Goal: Information Seeking & Learning: Find specific fact

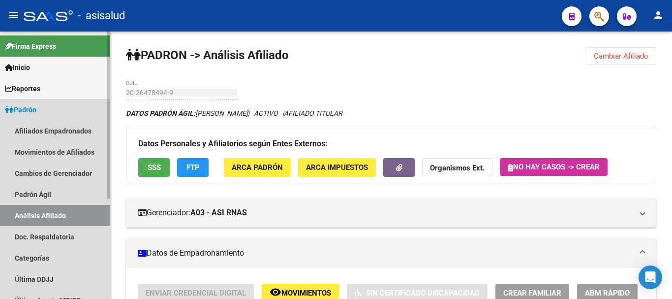
click at [47, 115] on link "Padrón" at bounding box center [55, 109] width 110 height 21
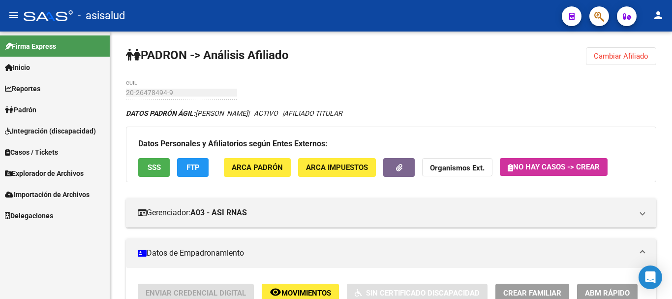
click at [46, 110] on link "Padrón" at bounding box center [55, 109] width 110 height 21
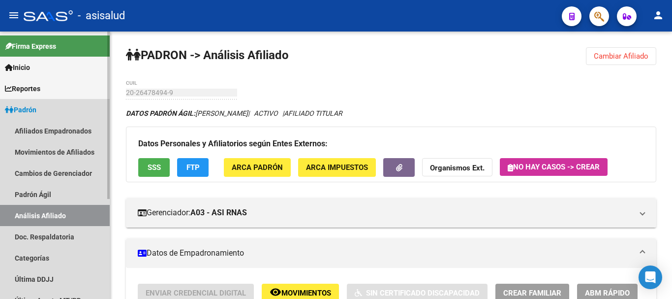
click at [45, 212] on link "Análisis Afiliado" at bounding box center [55, 215] width 110 height 21
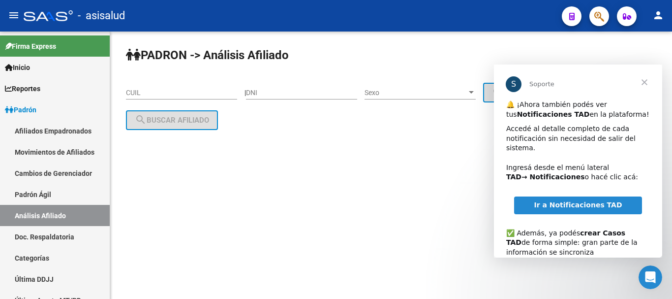
click at [266, 91] on input "DNI" at bounding box center [301, 93] width 111 height 8
paste input "41131907"
type input "41131907"
click at [648, 79] on span "Cerrar" at bounding box center [644, 81] width 35 height 35
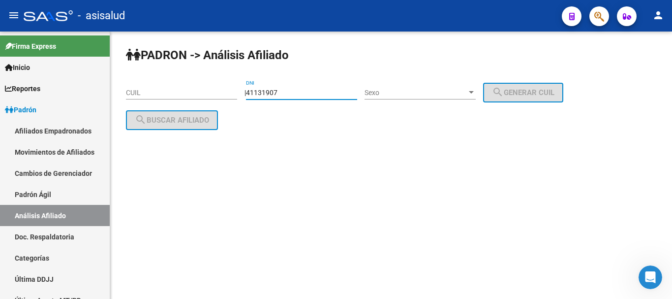
drag, startPoint x: 293, startPoint y: 96, endPoint x: 235, endPoint y: 85, distance: 58.6
click at [235, 89] on app-analisis-afiliado "PADRON -> Análisis Afiliado CUIL | 41131907 DNI Sexo Sexo search Generar CUIL s…" at bounding box center [348, 106] width 445 height 35
click at [173, 90] on input "CUIL" at bounding box center [181, 93] width 111 height 8
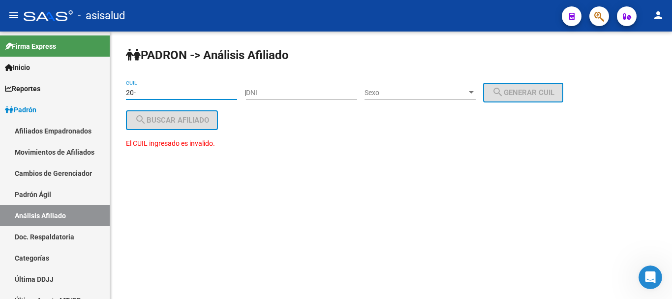
paste input "41131907"
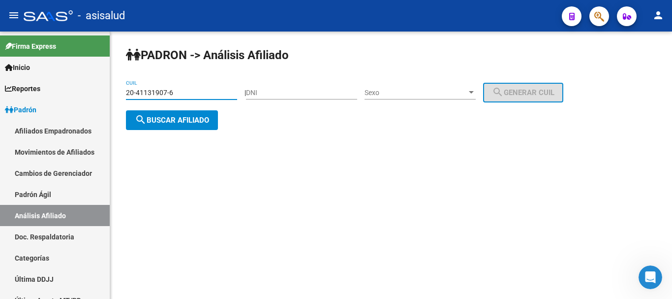
type input "20-41131907-6"
click at [203, 122] on span "search Buscar afiliado" at bounding box center [172, 120] width 74 height 9
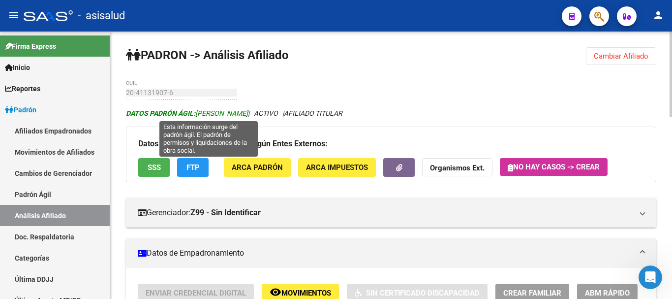
drag, startPoint x: 198, startPoint y: 114, endPoint x: 289, endPoint y: 110, distance: 91.6
click at [248, 110] on span "DATOS PADRÓN ÁGIL: SANCHEZ FRANCO EMANUEL" at bounding box center [187, 113] width 122 height 8
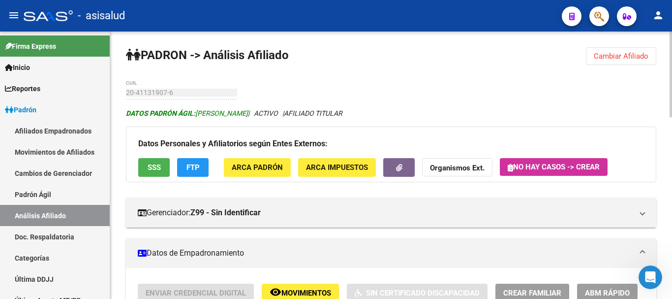
copy span "SANCHEZ FRANCO EMANUEL"
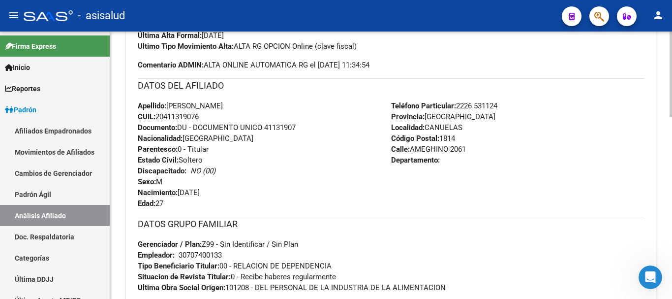
scroll to position [345, 0]
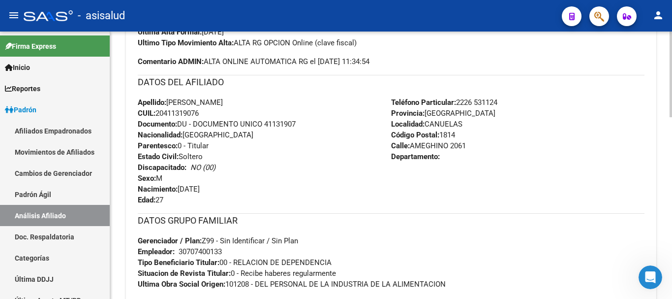
drag, startPoint x: 412, startPoint y: 145, endPoint x: 451, endPoint y: 146, distance: 39.4
click at [476, 149] on div "Teléfono Particular: 2226 531124 Provincia: Buenos Aires Localidad: CANUELAS Có…" at bounding box center [517, 151] width 253 height 108
copy span "AMEGHINO 2061"
drag, startPoint x: 459, startPoint y: 101, endPoint x: 507, endPoint y: 100, distance: 48.2
click at [507, 100] on div "Teléfono Particular: 2226 531124 Provincia: Buenos Aires Localidad: CANUELAS Có…" at bounding box center [517, 151] width 253 height 108
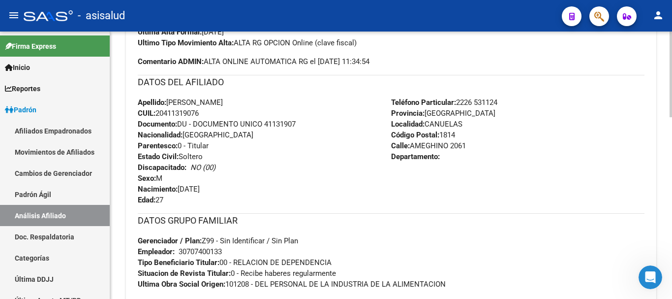
copy span "2226 531124"
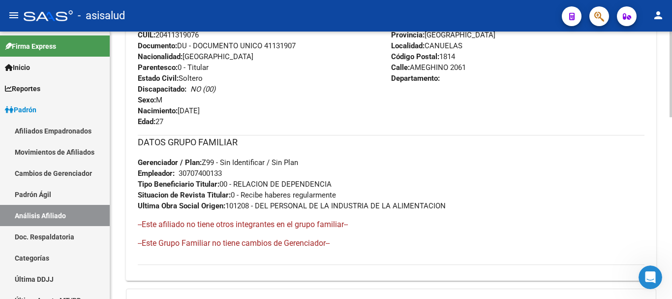
scroll to position [443, 0]
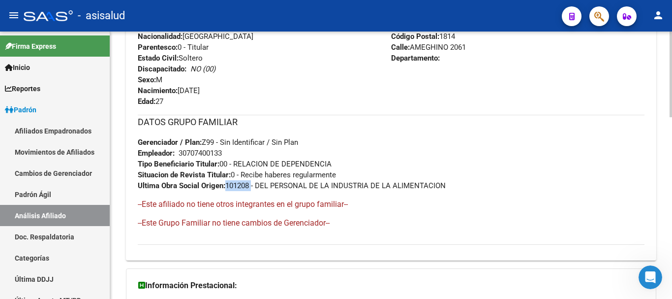
drag, startPoint x: 228, startPoint y: 183, endPoint x: 252, endPoint y: 185, distance: 24.7
click at [252, 185] on span "Ultima Obra Social Origen: 101208 - DEL PERSONAL DE LA INDUSTRIA DE LA ALIMENTA…" at bounding box center [292, 185] width 308 height 9
copy span "101208"
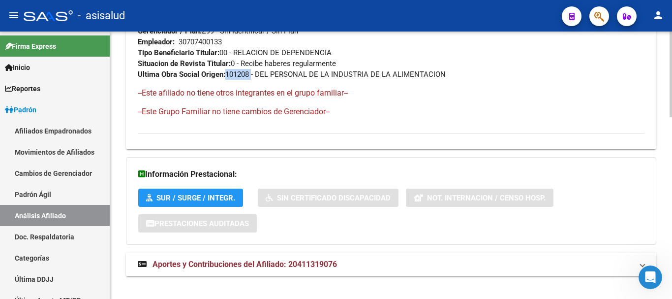
scroll to position [566, 0]
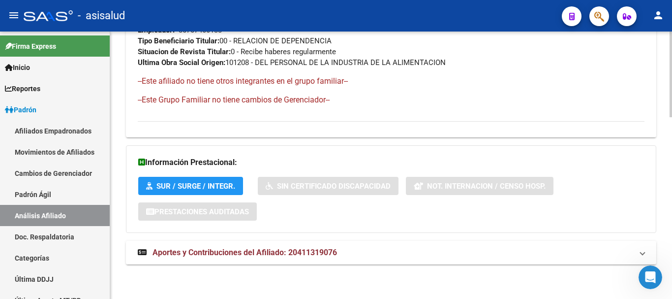
click at [176, 252] on span "Aportes y Contribuciones del Afiliado: 20411319076" at bounding box center [245, 252] width 185 height 9
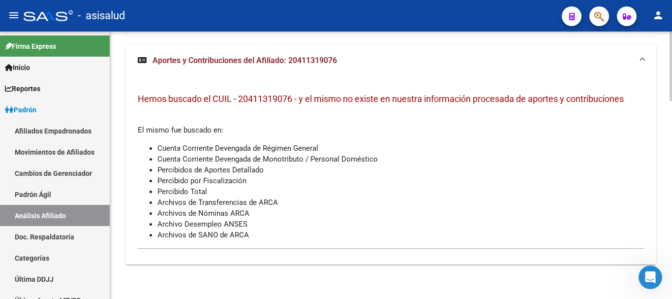
scroll to position [614, 0]
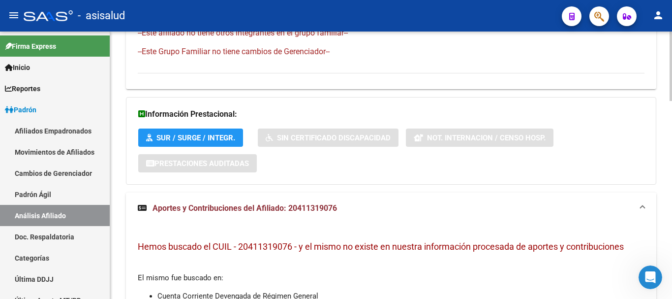
click at [216, 207] on span "Aportes y Contribuciones del Afiliado: 20411319076" at bounding box center [245, 207] width 185 height 9
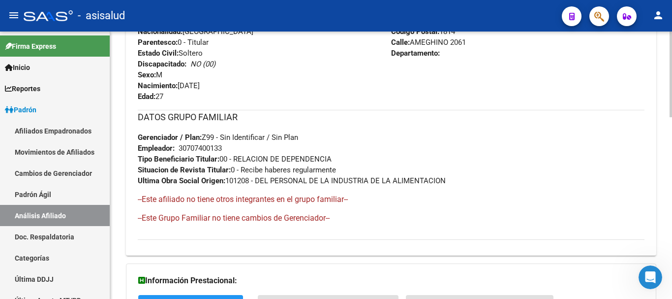
scroll to position [541, 0]
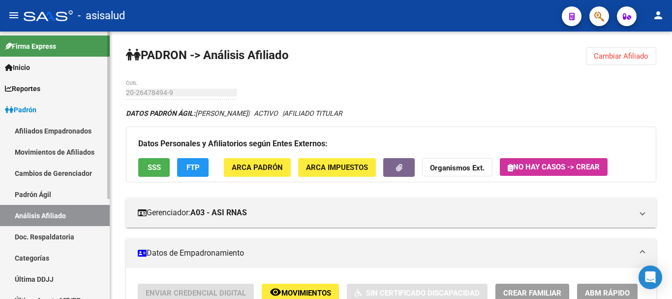
click at [63, 214] on link "Análisis Afiliado" at bounding box center [55, 215] width 110 height 21
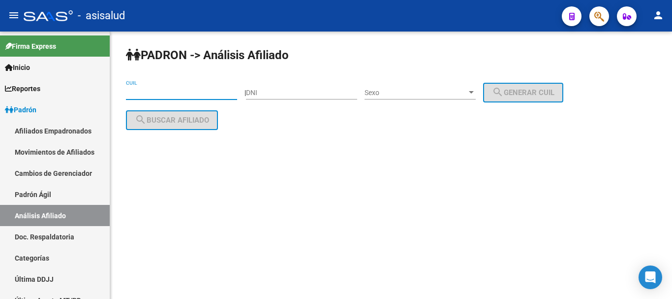
click at [150, 89] on input "CUIL" at bounding box center [181, 93] width 111 height 8
paste input "20-53531002-6"
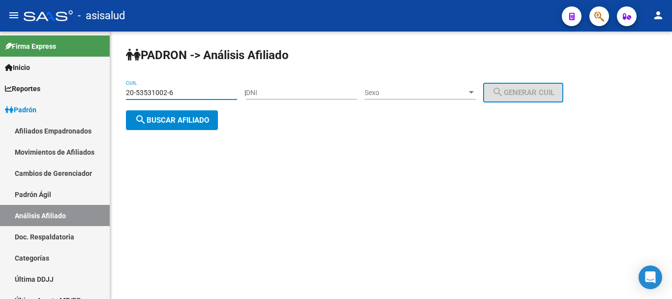
type input "20-53531002-6"
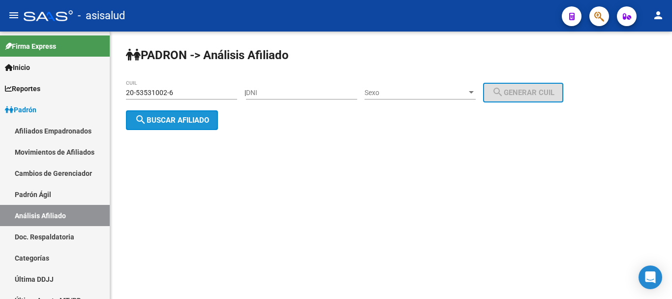
click at [189, 122] on span "search Buscar afiliado" at bounding box center [172, 120] width 74 height 9
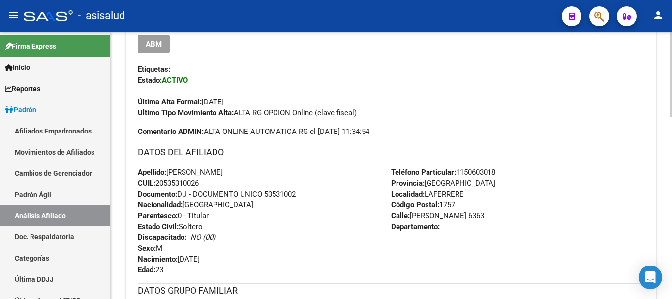
scroll to position [295, 0]
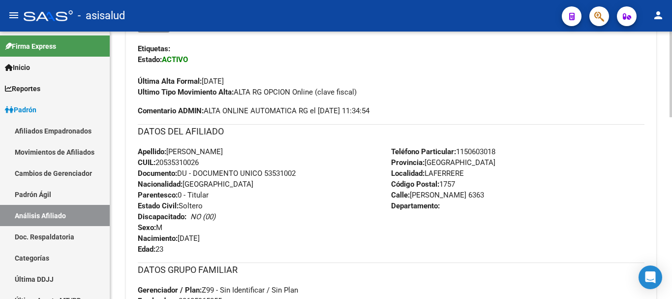
drag, startPoint x: 169, startPoint y: 151, endPoint x: 257, endPoint y: 156, distance: 87.7
click at [257, 156] on div "Apellido: [PERSON_NAME]: 20535310026 Documento: DU - DOCUMENTO UNICO 53531002 N…" at bounding box center [264, 200] width 253 height 108
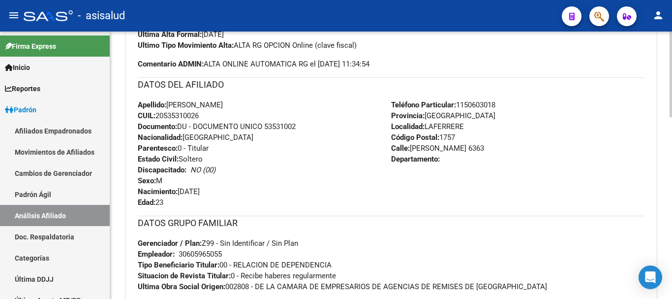
scroll to position [345, 0]
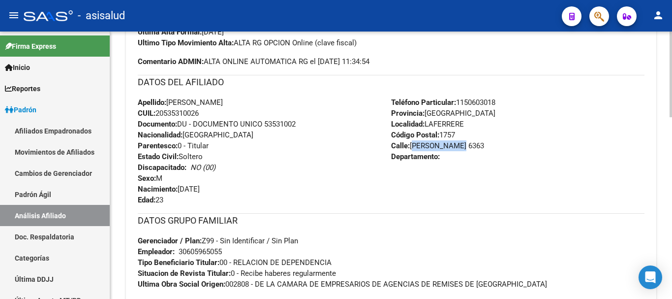
drag, startPoint x: 412, startPoint y: 146, endPoint x: 467, endPoint y: 140, distance: 55.0
click at [467, 140] on div "Teléfono Particular: [PHONE_NUMBER] Provincia: [GEOGRAPHIC_DATA] Localidad: LAF…" at bounding box center [517, 151] width 253 height 108
copy span "[PERSON_NAME] 6363"
drag, startPoint x: 465, startPoint y: 101, endPoint x: 521, endPoint y: 105, distance: 55.8
click at [521, 105] on div "Teléfono Particular: [PHONE_NUMBER] Provincia: [GEOGRAPHIC_DATA] Localidad: LAF…" at bounding box center [517, 151] width 253 height 108
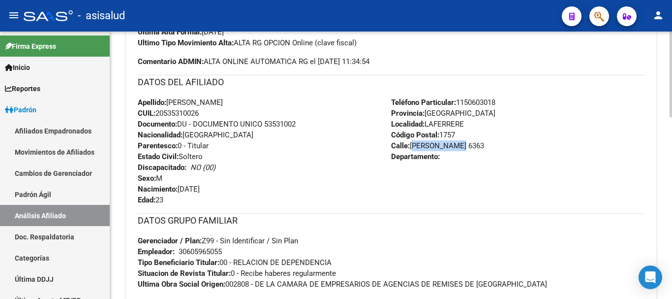
copy span "1150603018"
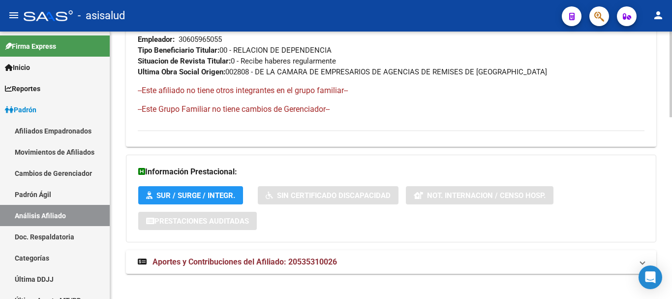
scroll to position [566, 0]
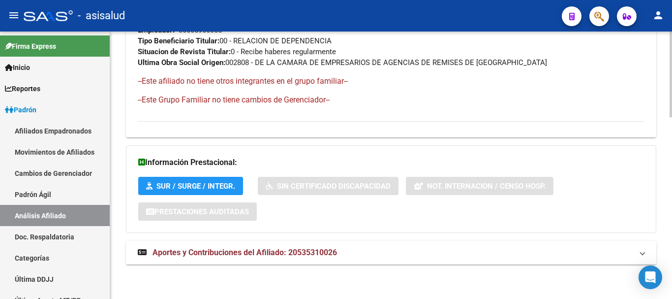
click at [203, 253] on span "Aportes y Contribuciones del Afiliado: 20535310026" at bounding box center [245, 252] width 185 height 9
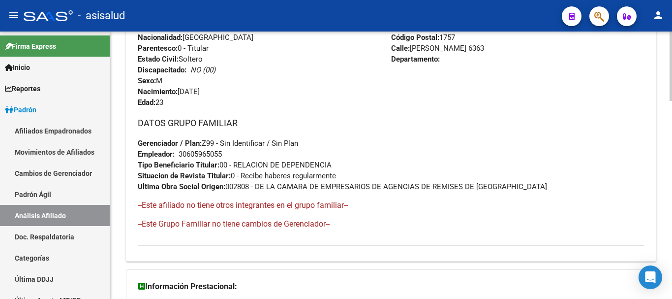
scroll to position [427, 0]
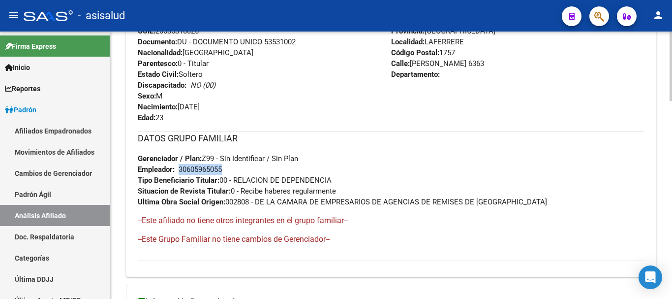
drag, startPoint x: 180, startPoint y: 168, endPoint x: 224, endPoint y: 170, distance: 44.4
click at [222, 170] on div "30605965055" at bounding box center [200, 169] width 43 height 11
copy div "30605965055"
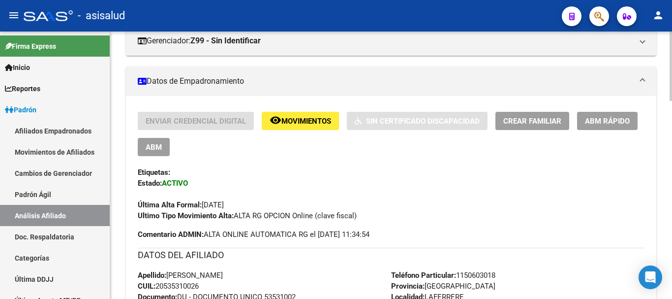
scroll to position [171, 0]
